Goal: Transaction & Acquisition: Obtain resource

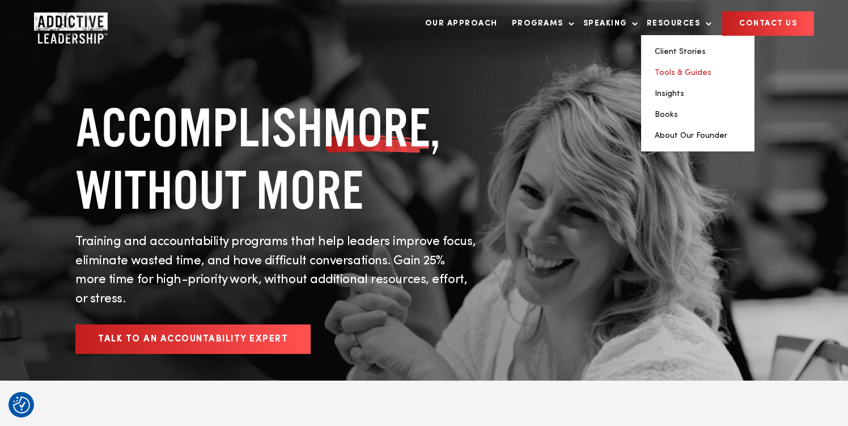
click at [675, 73] on link "Tools & Guides" at bounding box center [683, 73] width 57 height 8
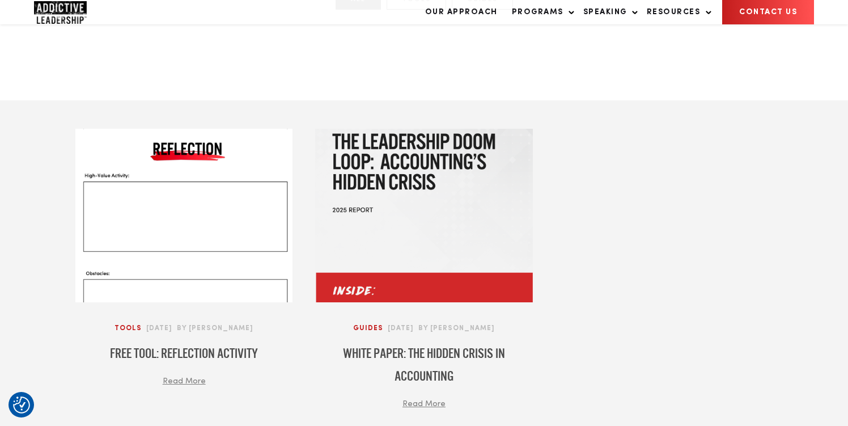
scroll to position [456, 0]
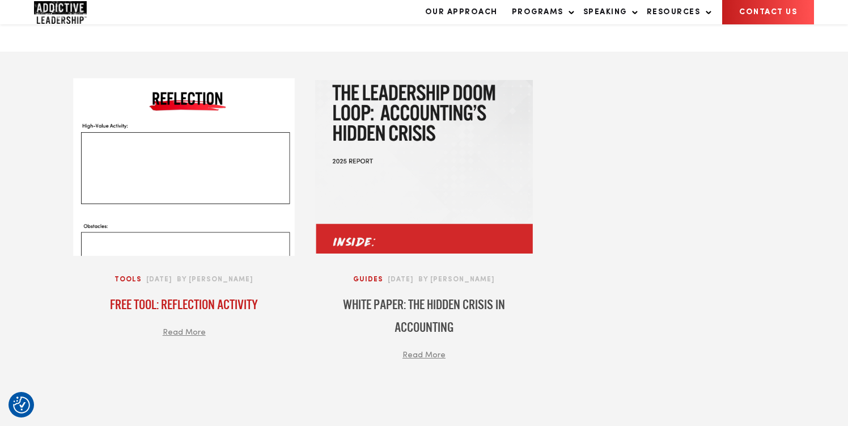
click at [141, 298] on h4 "FREE Tool: Reflection Activity" at bounding box center [183, 304] width 217 height 23
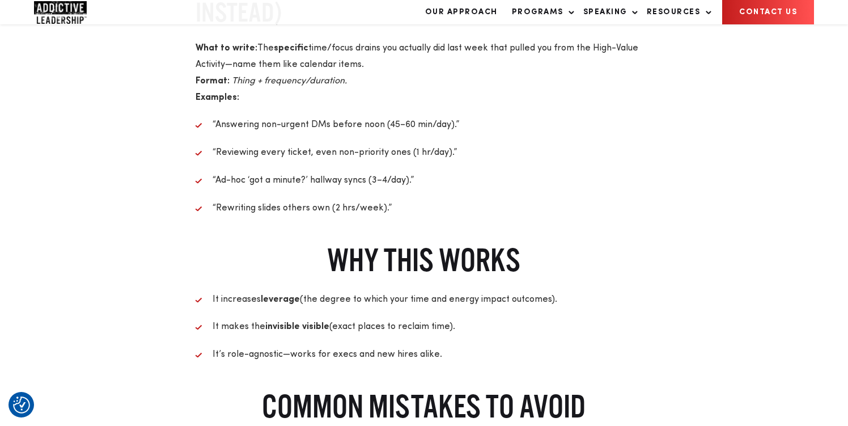
scroll to position [2003, 0]
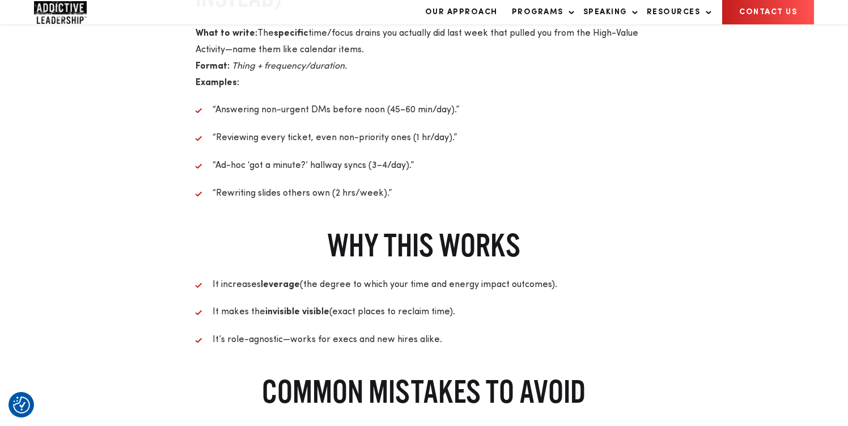
drag, startPoint x: 461, startPoint y: 173, endPoint x: 249, endPoint y: 3, distance: 271.0
